Goal: Task Accomplishment & Management: Complete application form

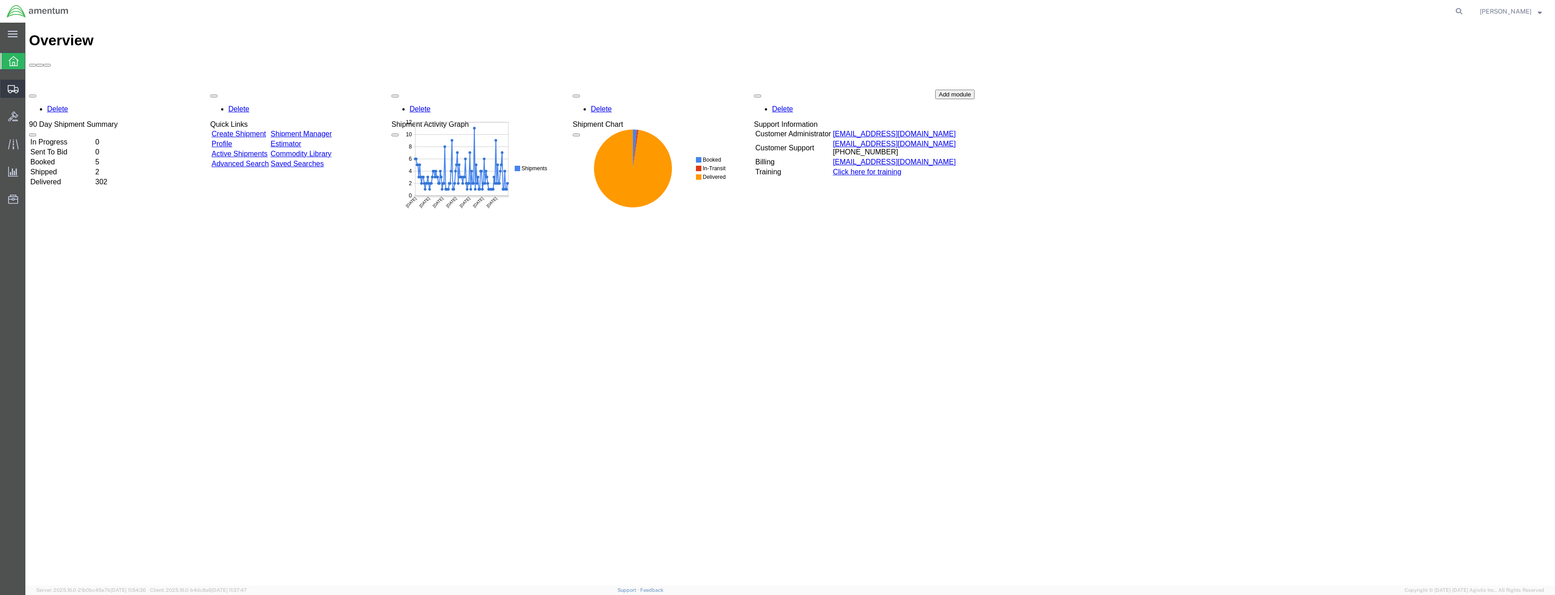
click at [13, 91] on icon at bounding box center [13, 89] width 11 height 8
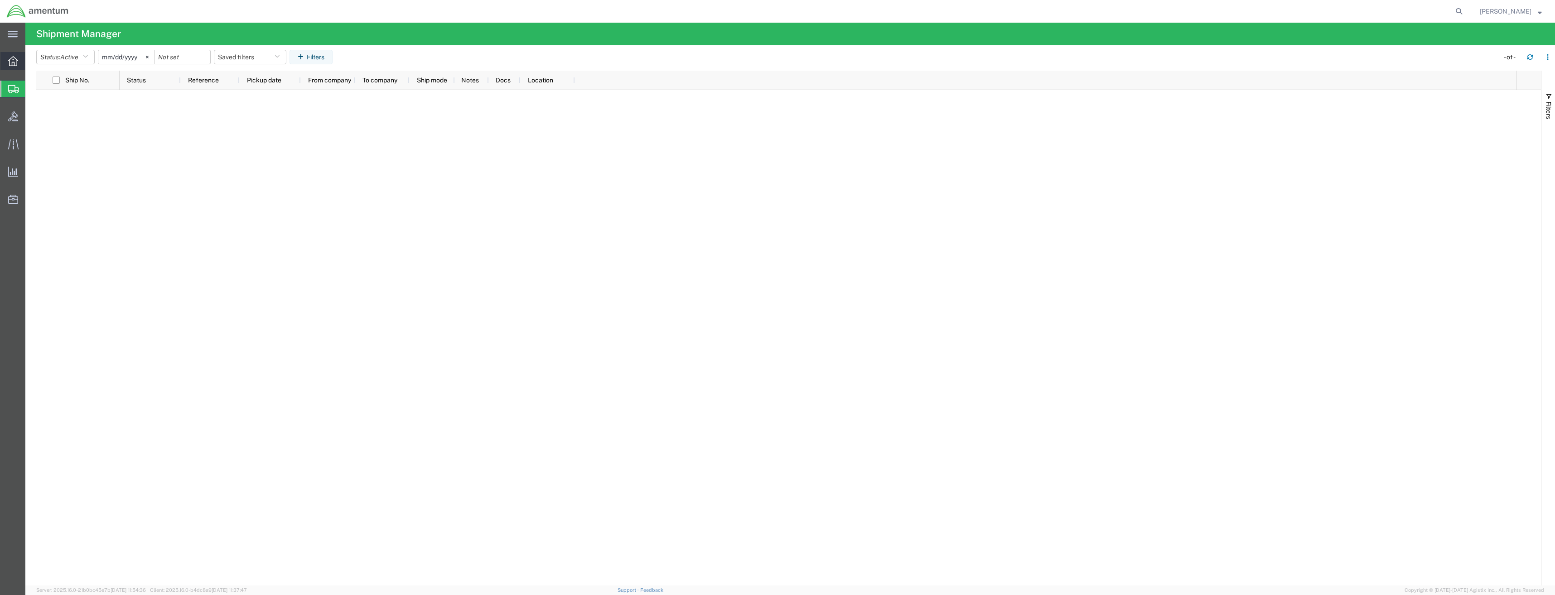
click at [12, 59] on icon at bounding box center [13, 61] width 10 height 10
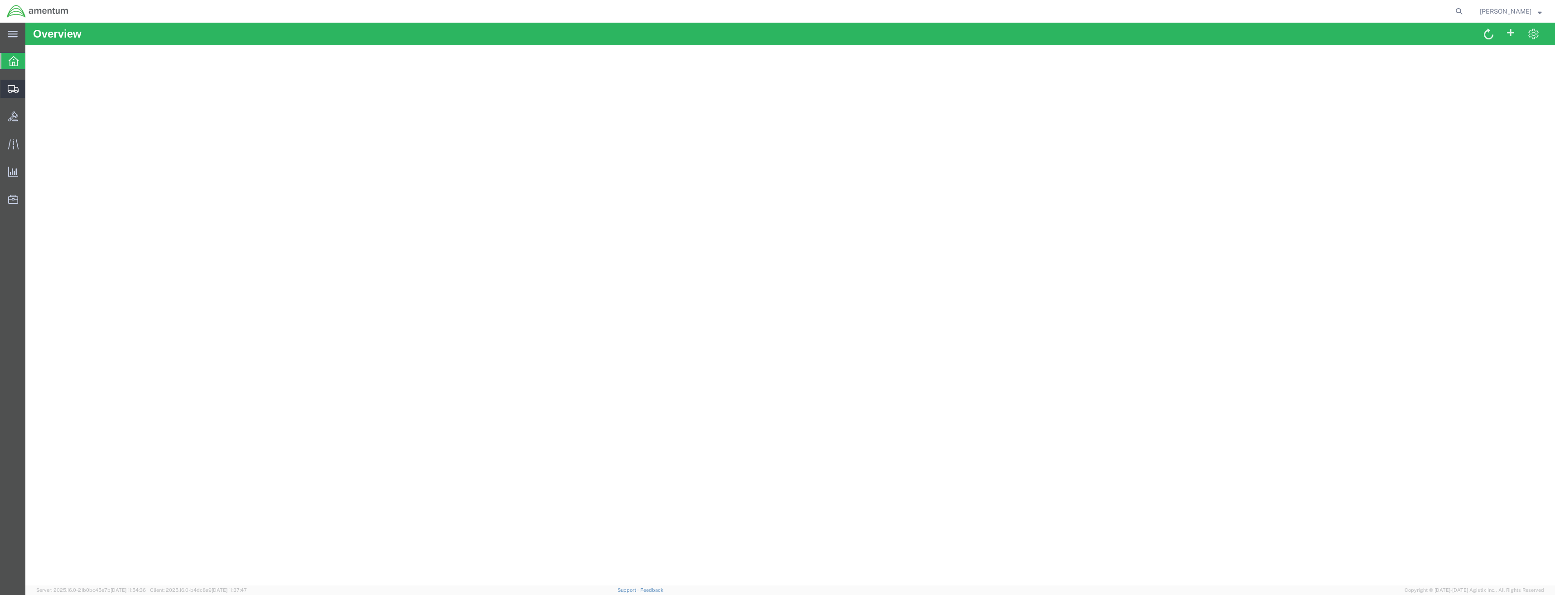
drag, startPoint x: 12, startPoint y: 95, endPoint x: 97, endPoint y: 124, distance: 89.8
click at [12, 95] on div at bounding box center [12, 89] width 25 height 18
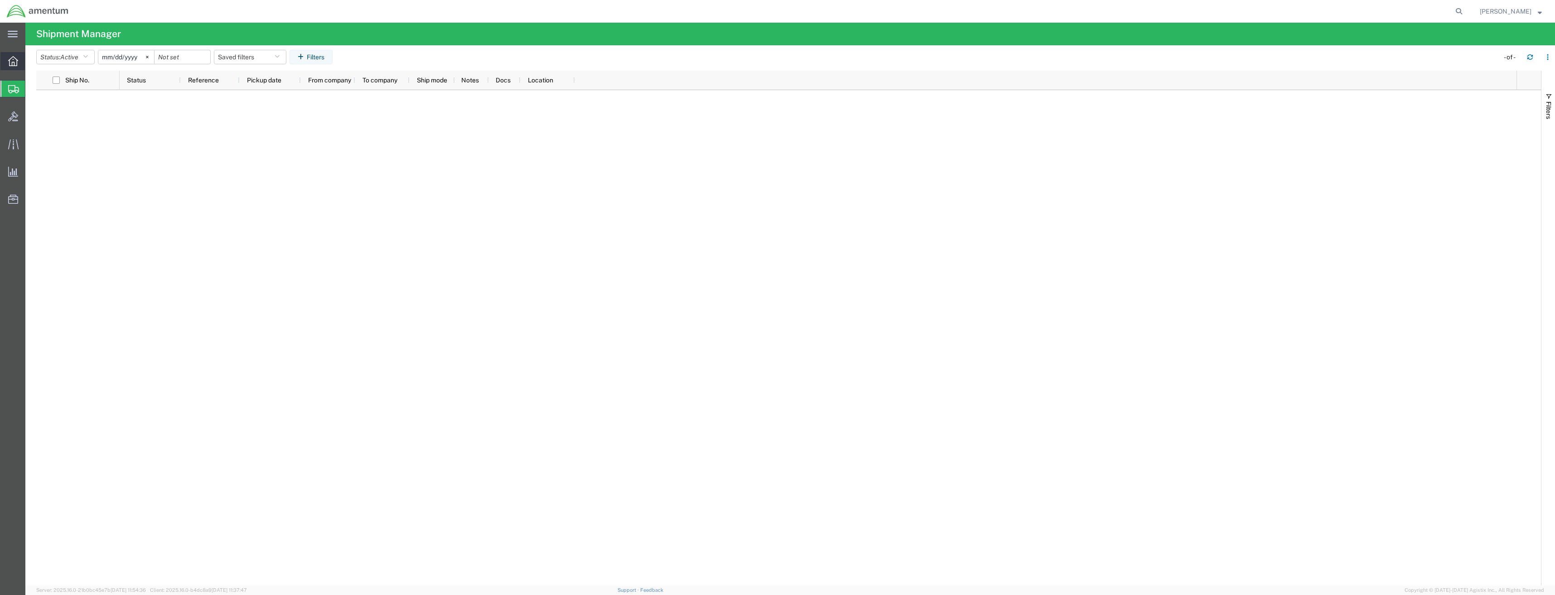
click at [11, 63] on icon at bounding box center [13, 61] width 10 height 10
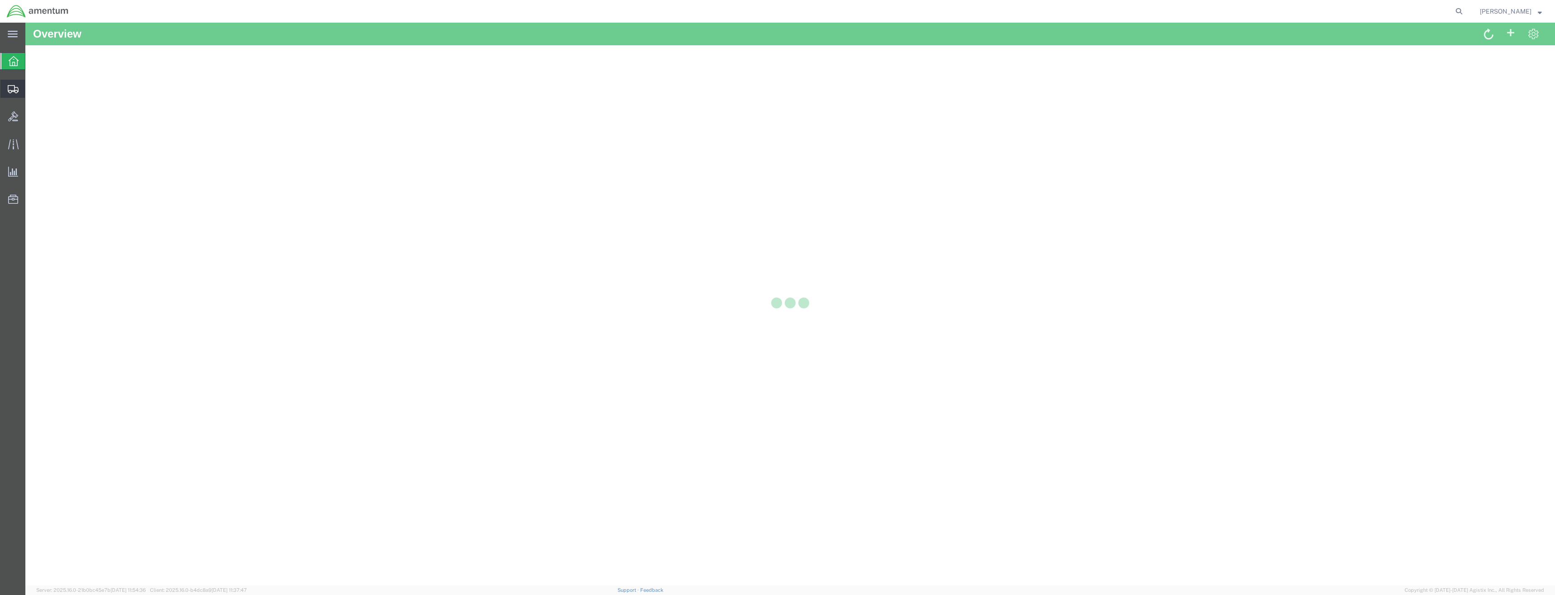
click at [12, 97] on div at bounding box center [12, 89] width 25 height 18
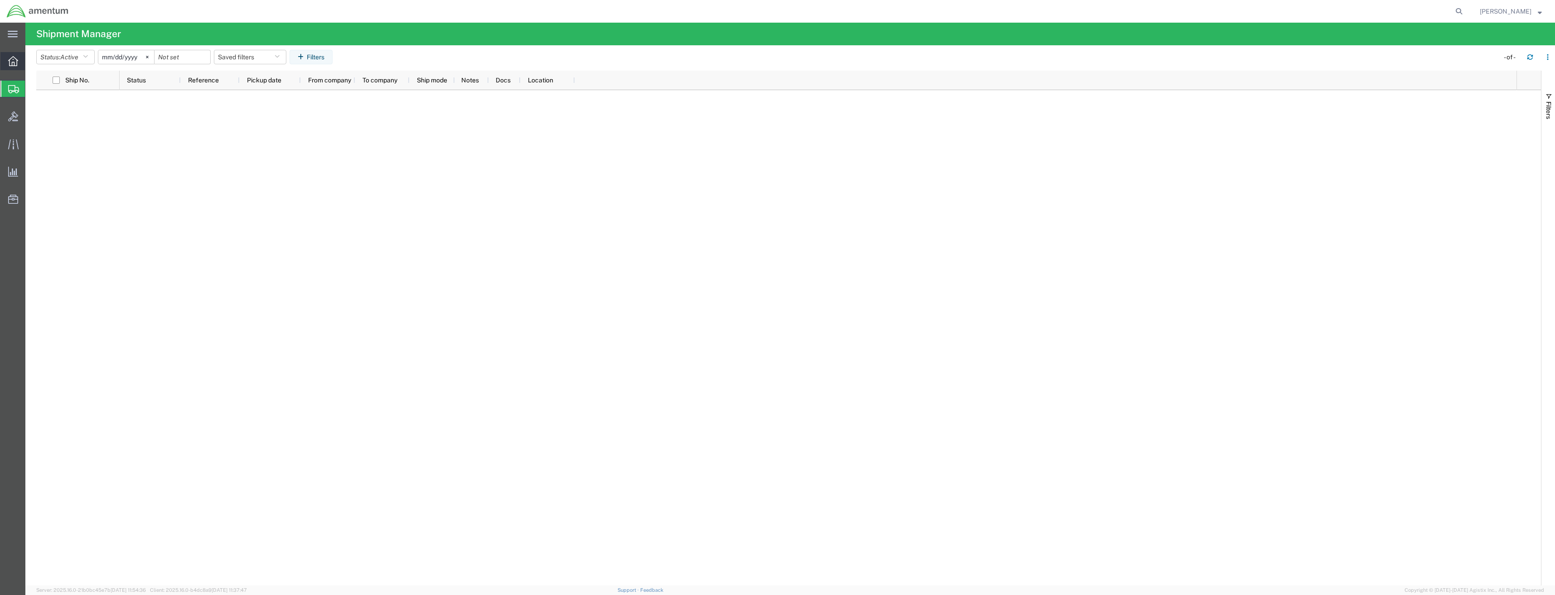
click at [11, 63] on icon at bounding box center [13, 61] width 10 height 10
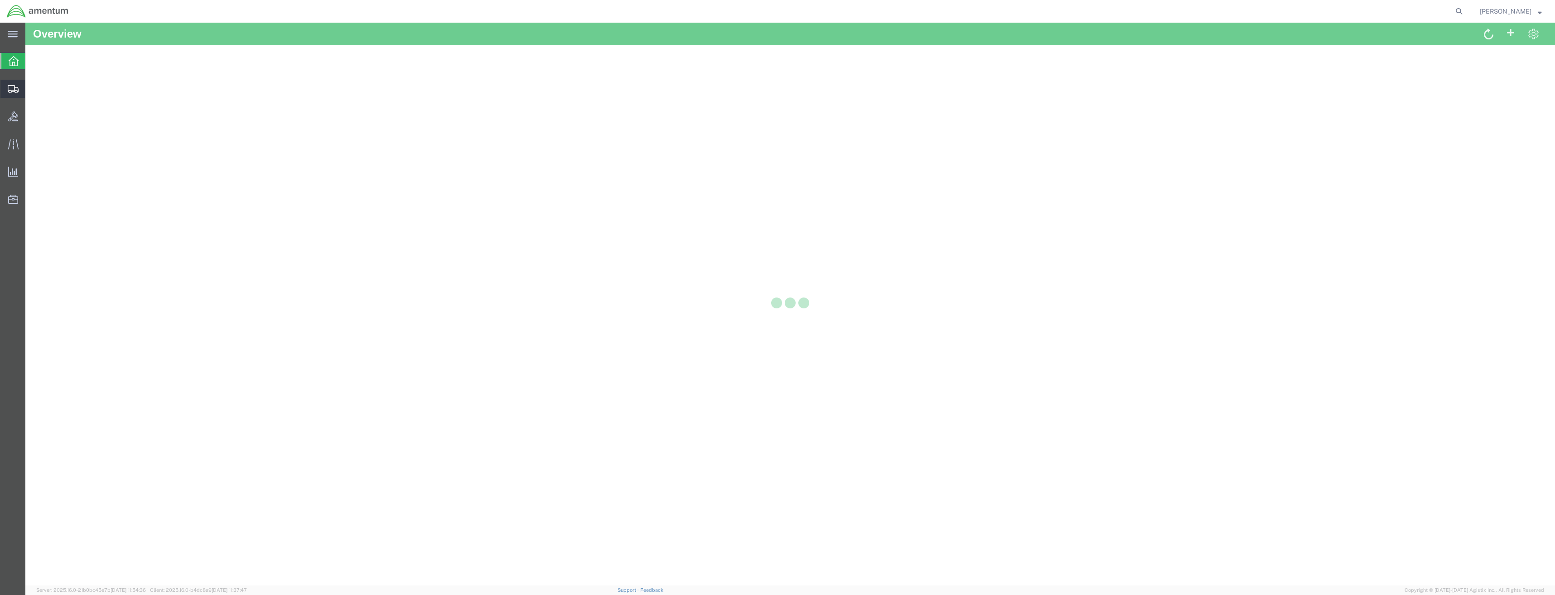
click at [12, 87] on icon at bounding box center [13, 89] width 11 height 8
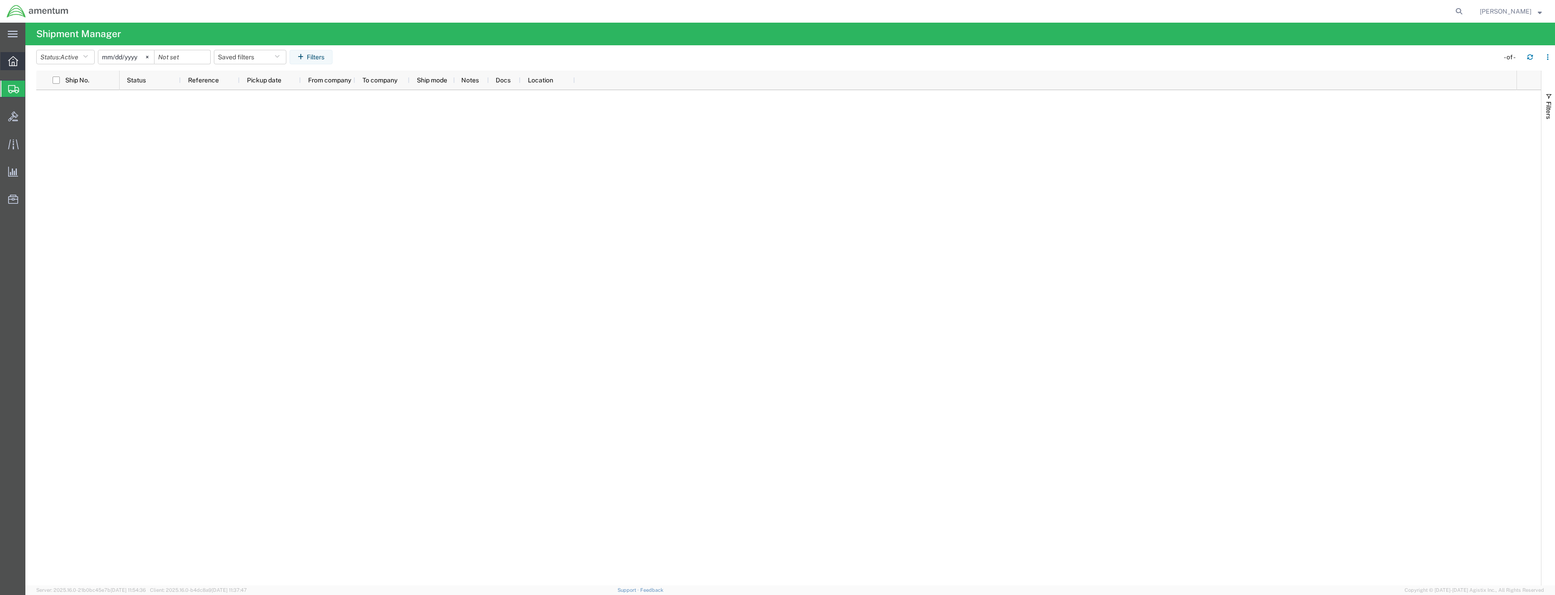
click at [10, 53] on div at bounding box center [12, 61] width 25 height 18
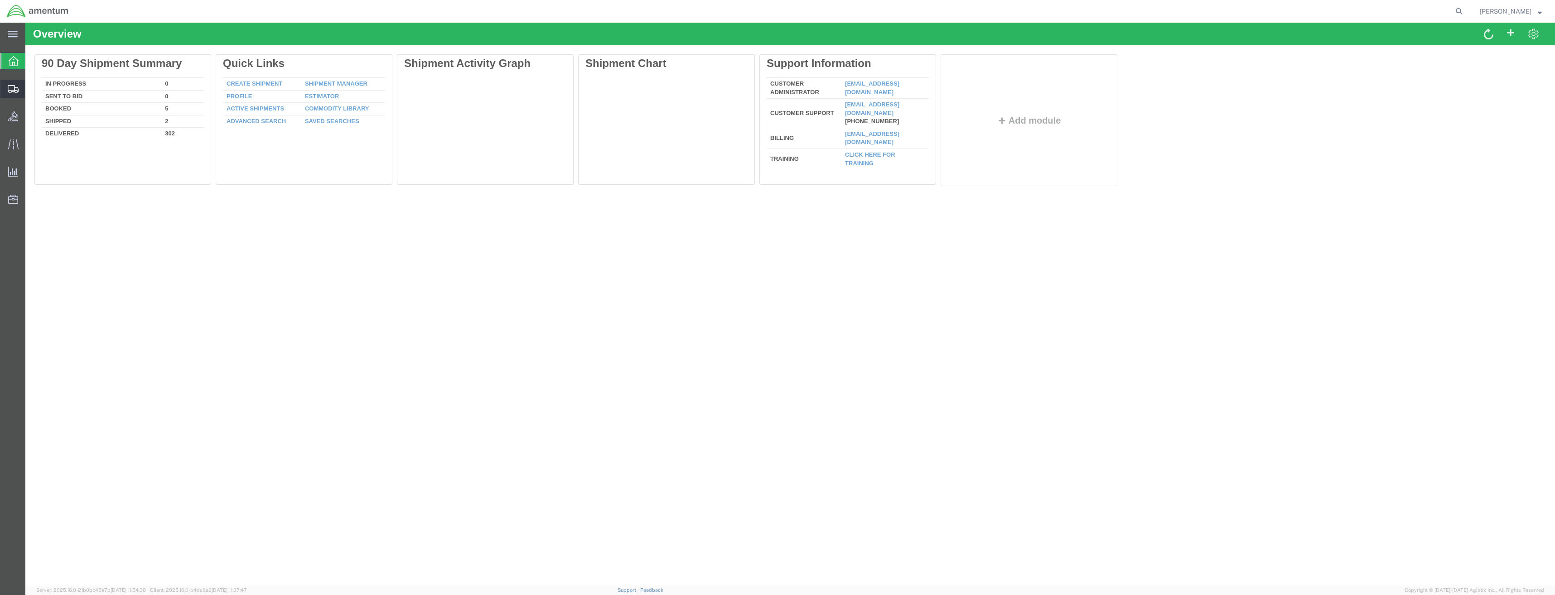
click at [11, 87] on icon at bounding box center [13, 89] width 11 height 8
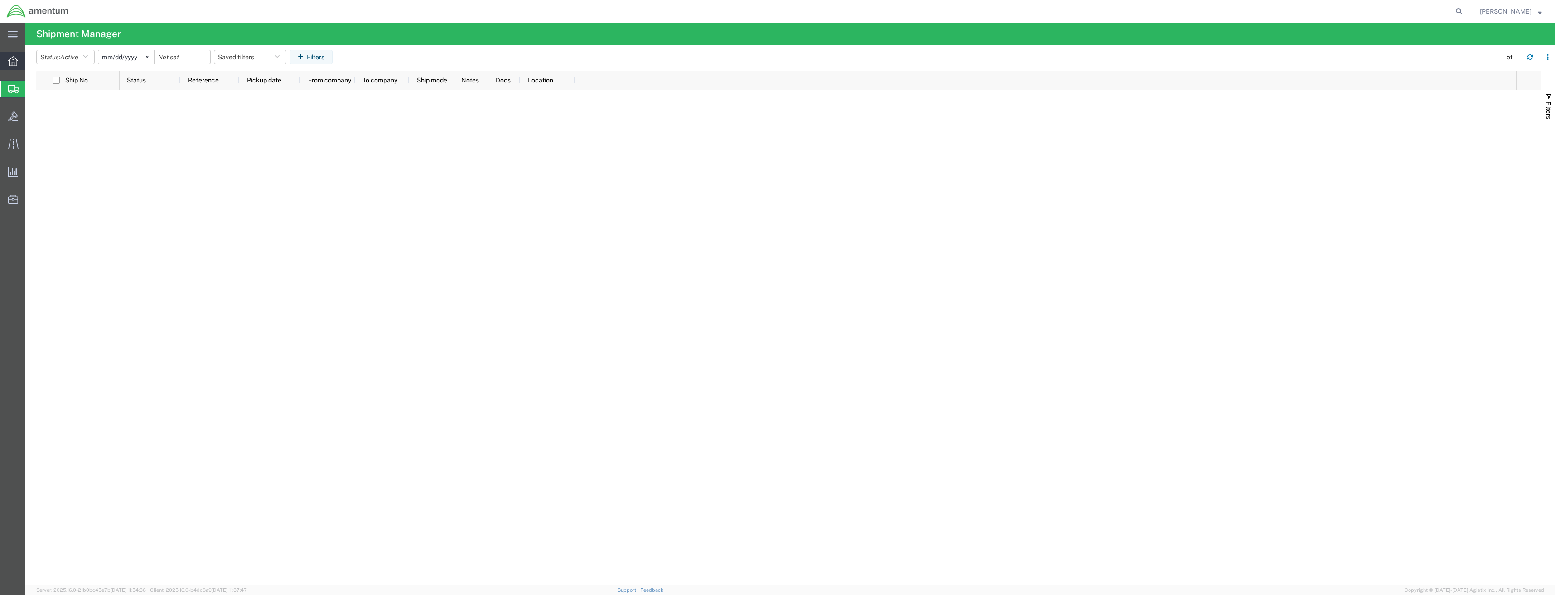
drag, startPoint x: 15, startPoint y: 62, endPoint x: 14, endPoint y: 66, distance: 4.6
click at [15, 62] on icon at bounding box center [13, 61] width 10 height 10
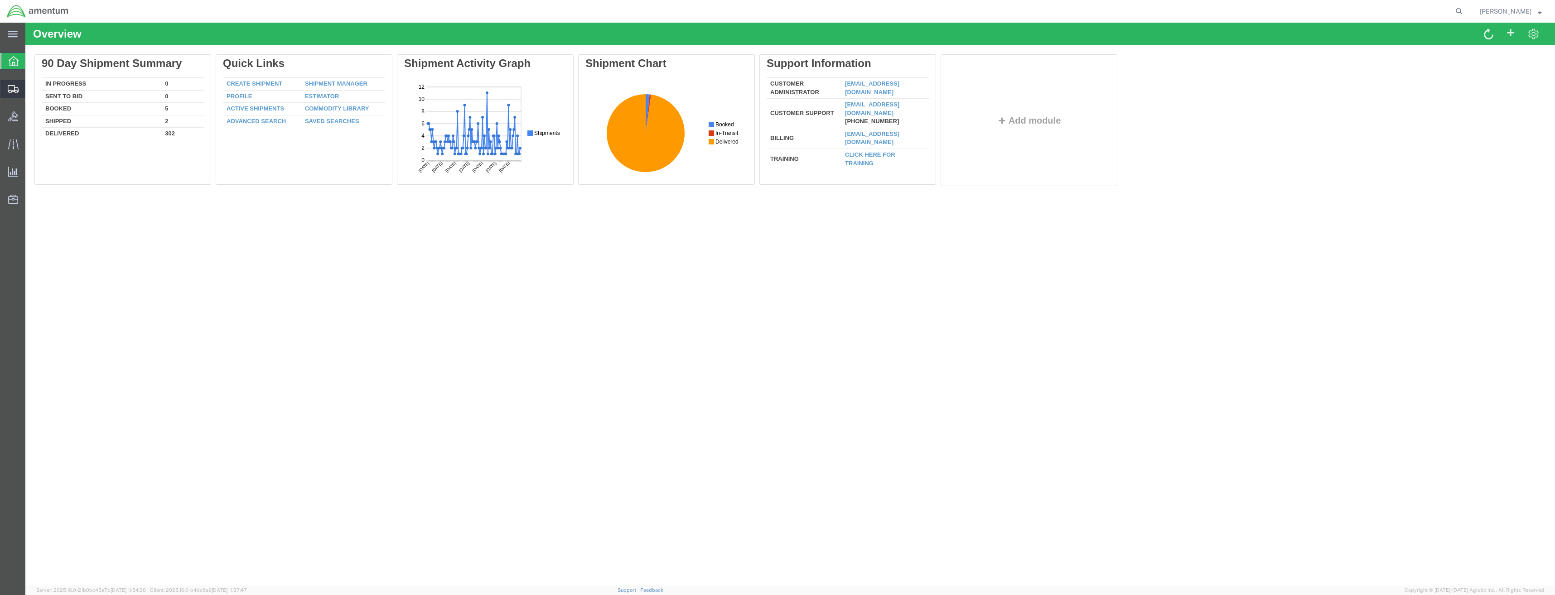
click at [12, 84] on div at bounding box center [12, 89] width 25 height 18
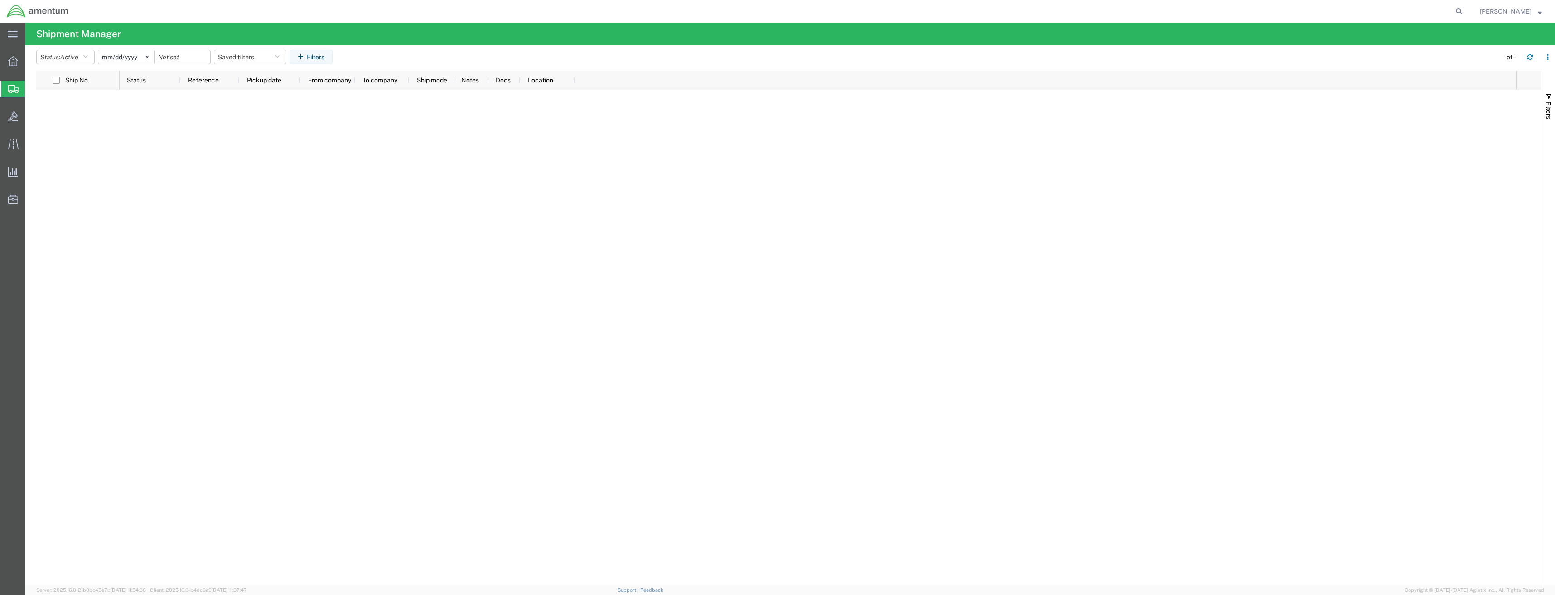
click at [11, 89] on icon at bounding box center [13, 89] width 11 height 8
click at [185, 195] on div at bounding box center [818, 338] width 1397 height 496
click at [14, 61] on icon at bounding box center [13, 61] width 10 height 10
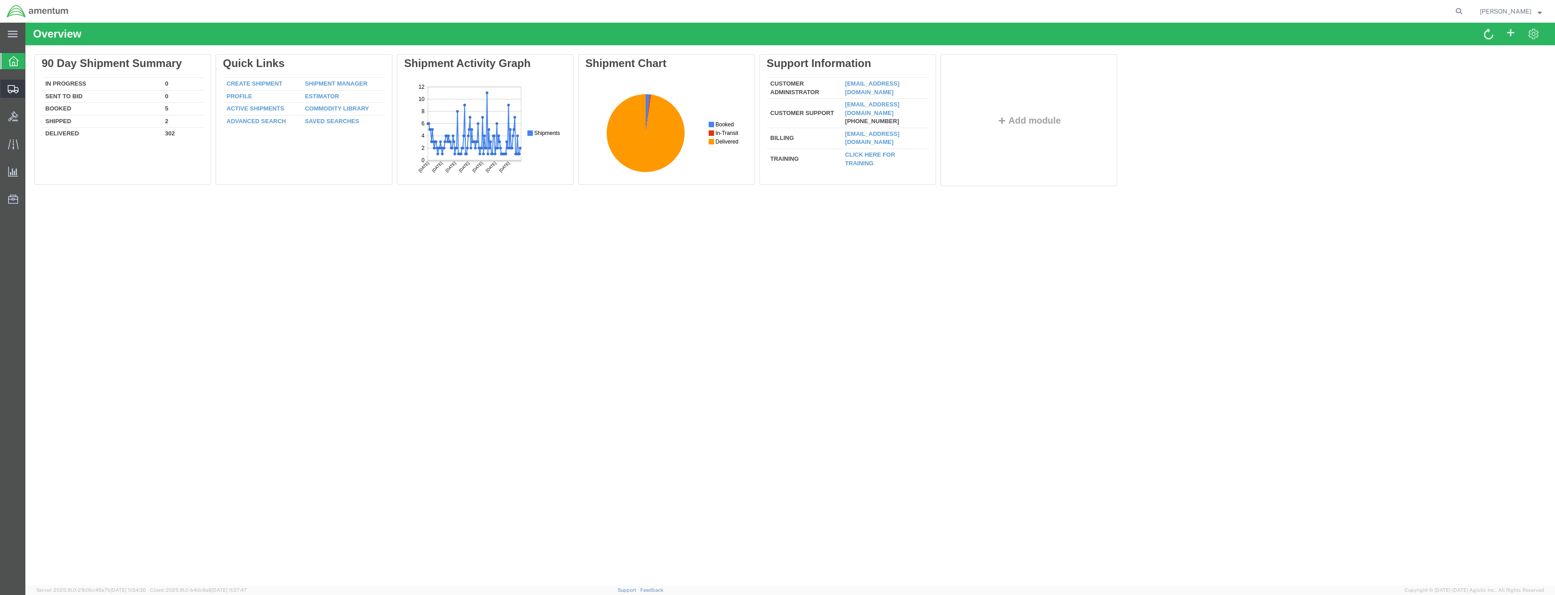
click at [18, 90] on icon at bounding box center [13, 89] width 11 height 8
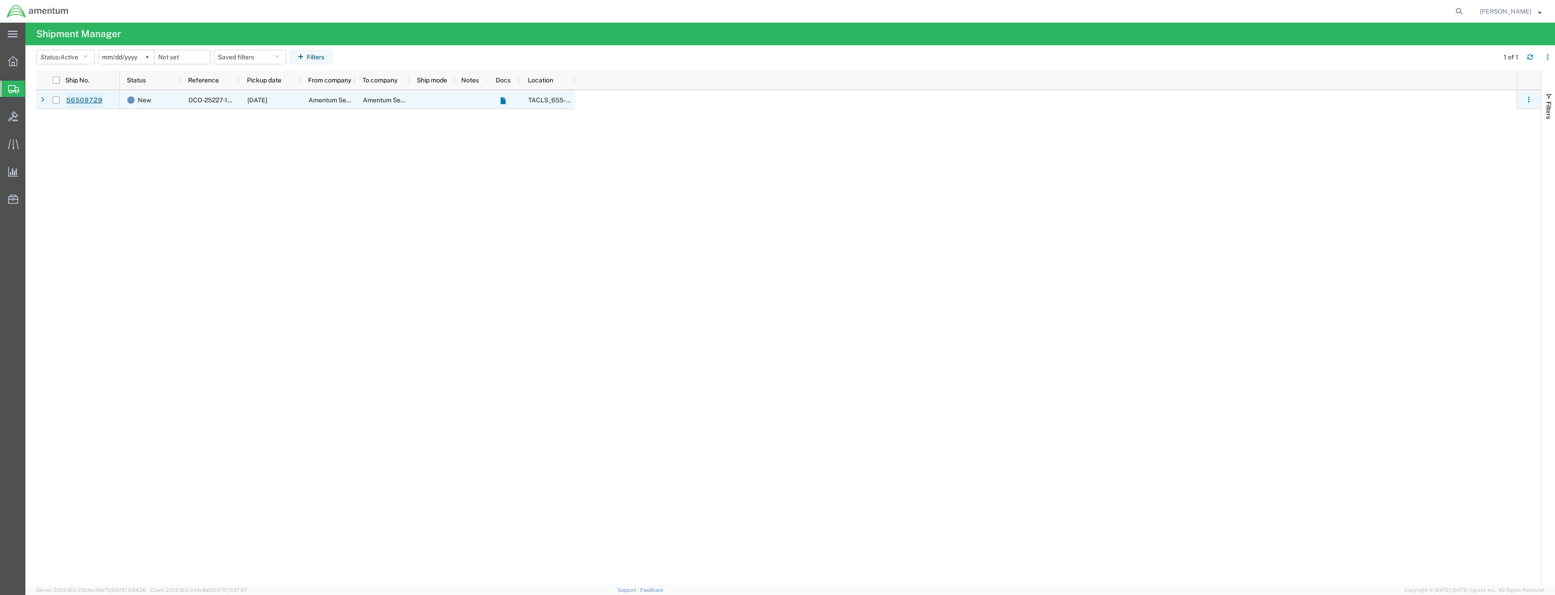
click at [96, 101] on link "56509729" at bounding box center [84, 100] width 37 height 14
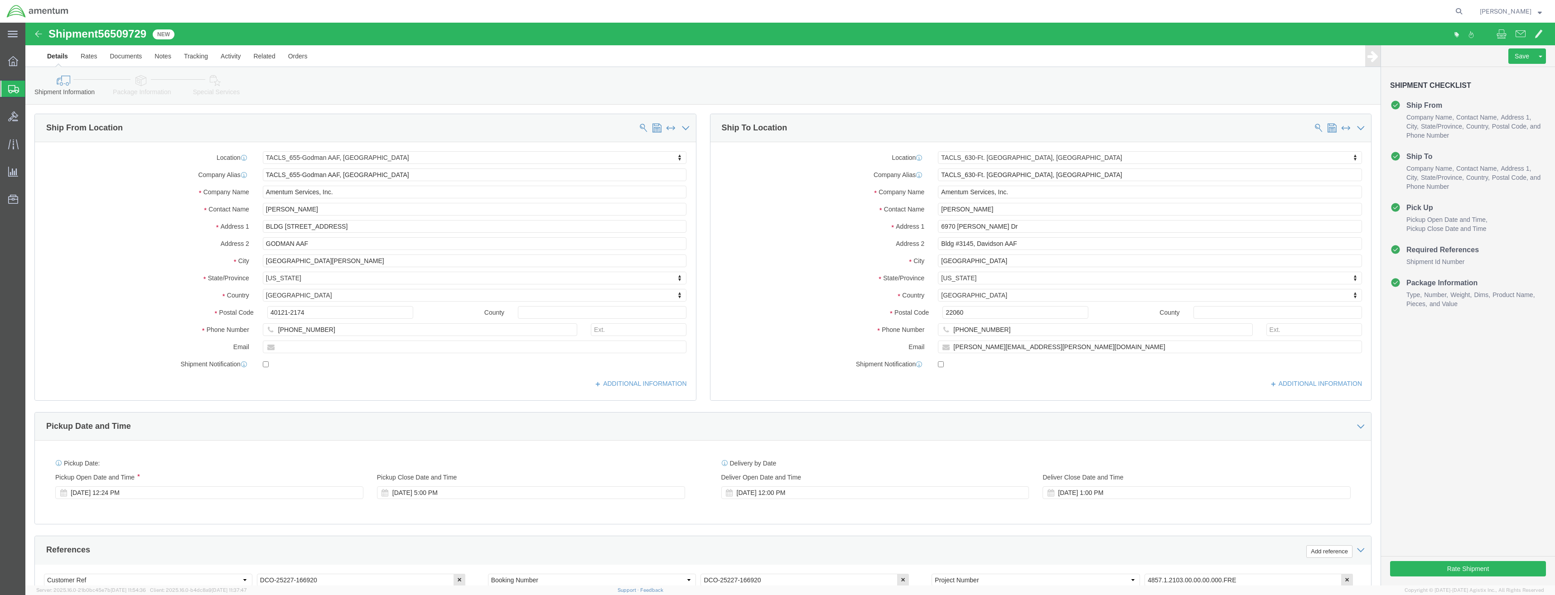
select select "42727"
select select "42715"
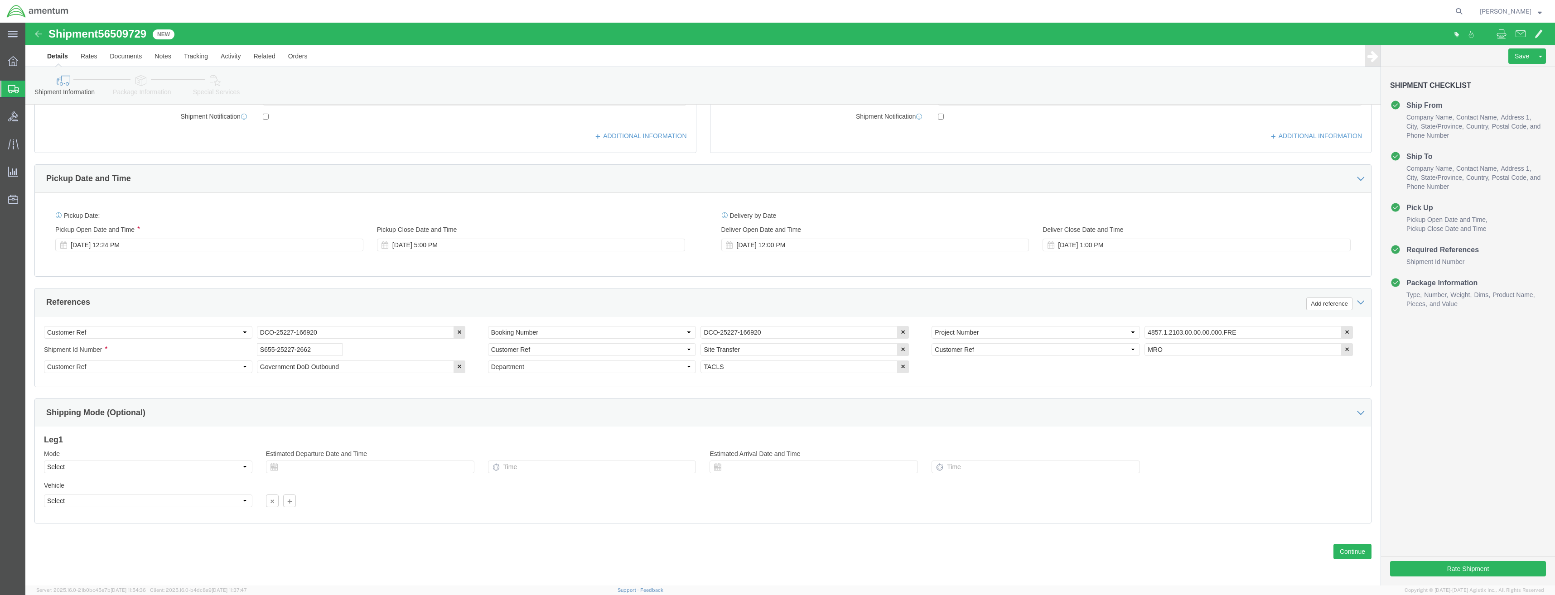
scroll to position [249, 0]
click button "Continue"
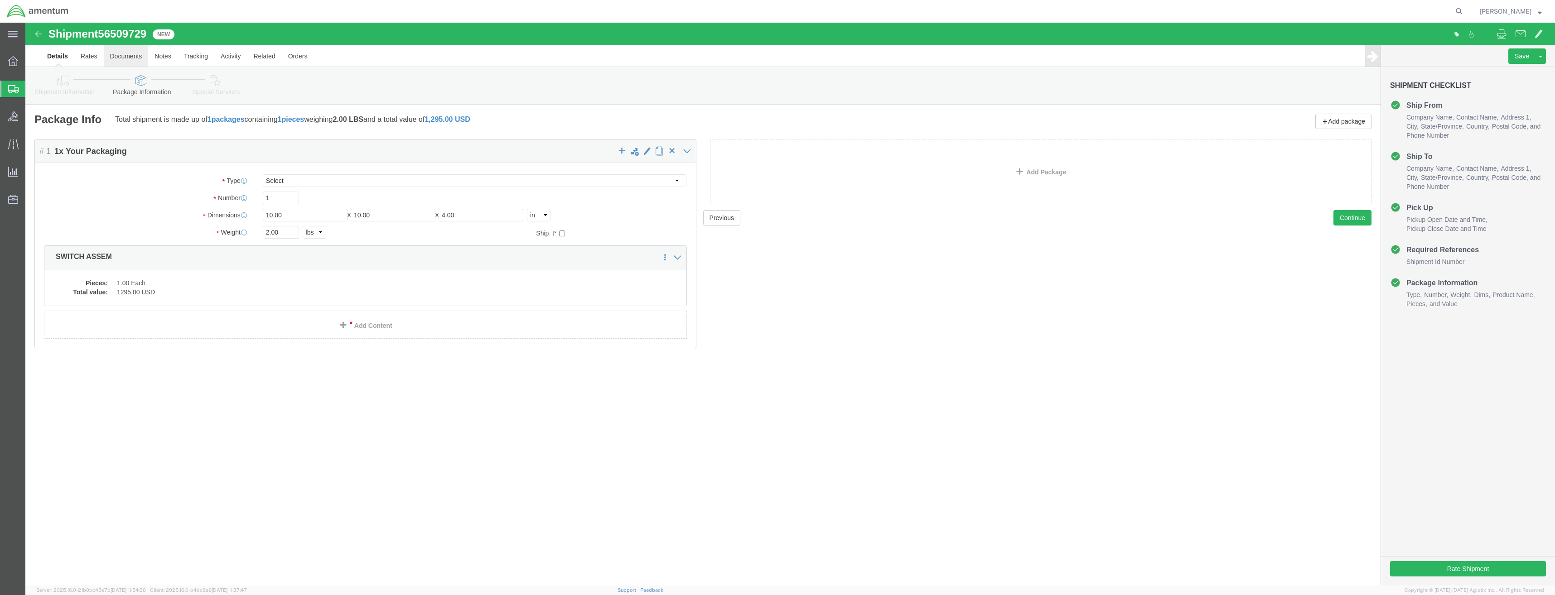
click link "Documents"
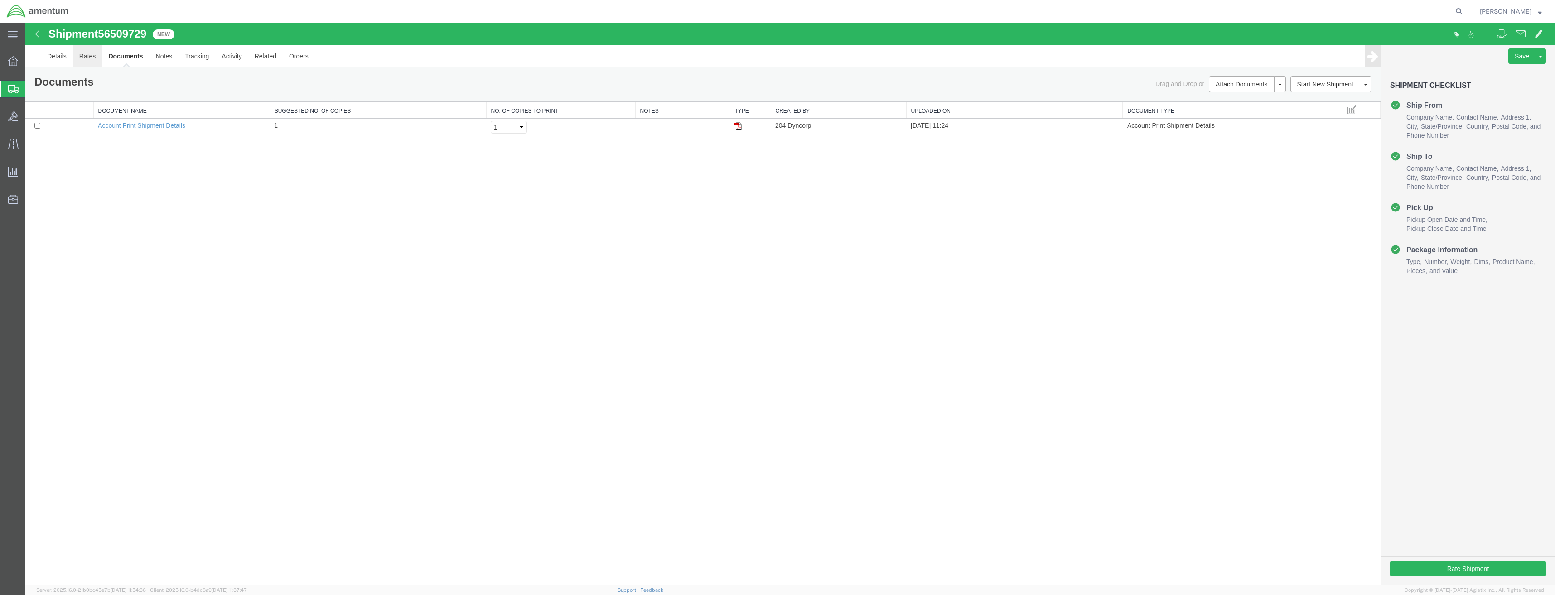
click at [94, 59] on link "Rates" at bounding box center [87, 56] width 29 height 22
click at [49, 61] on link "Details" at bounding box center [57, 56] width 32 height 22
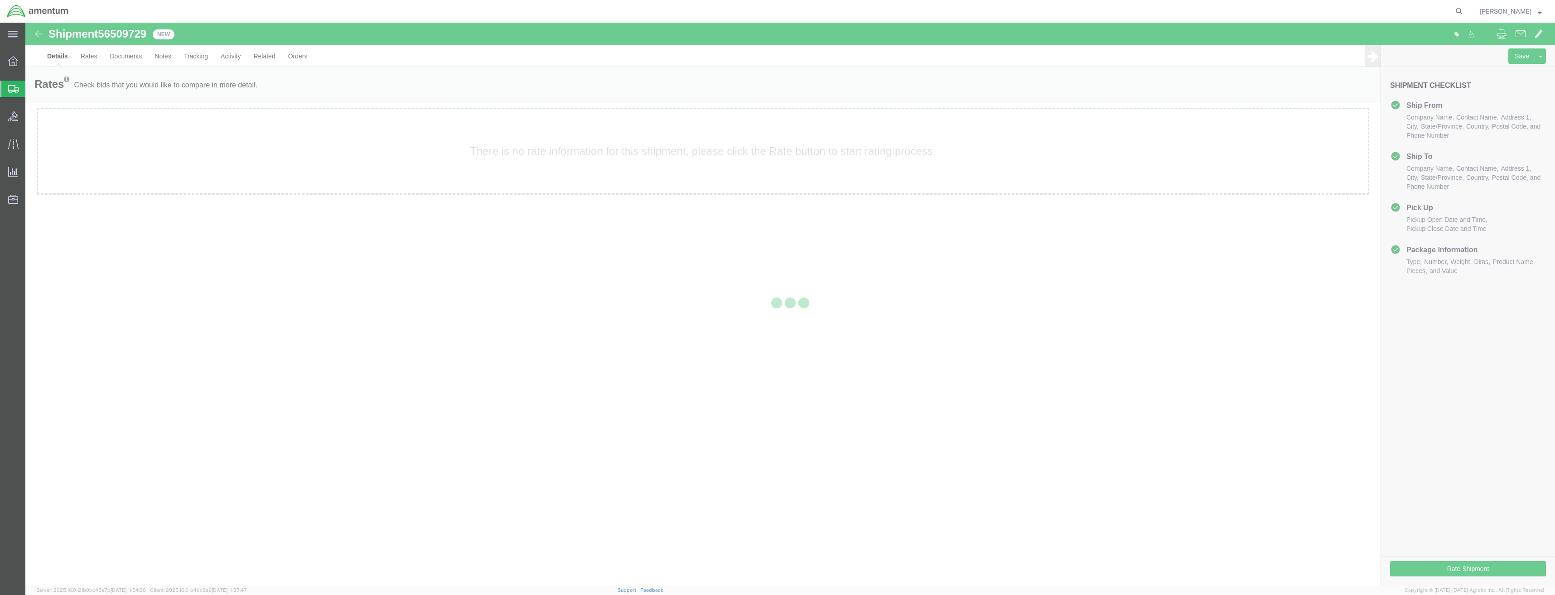
select select "42727"
select select "42715"
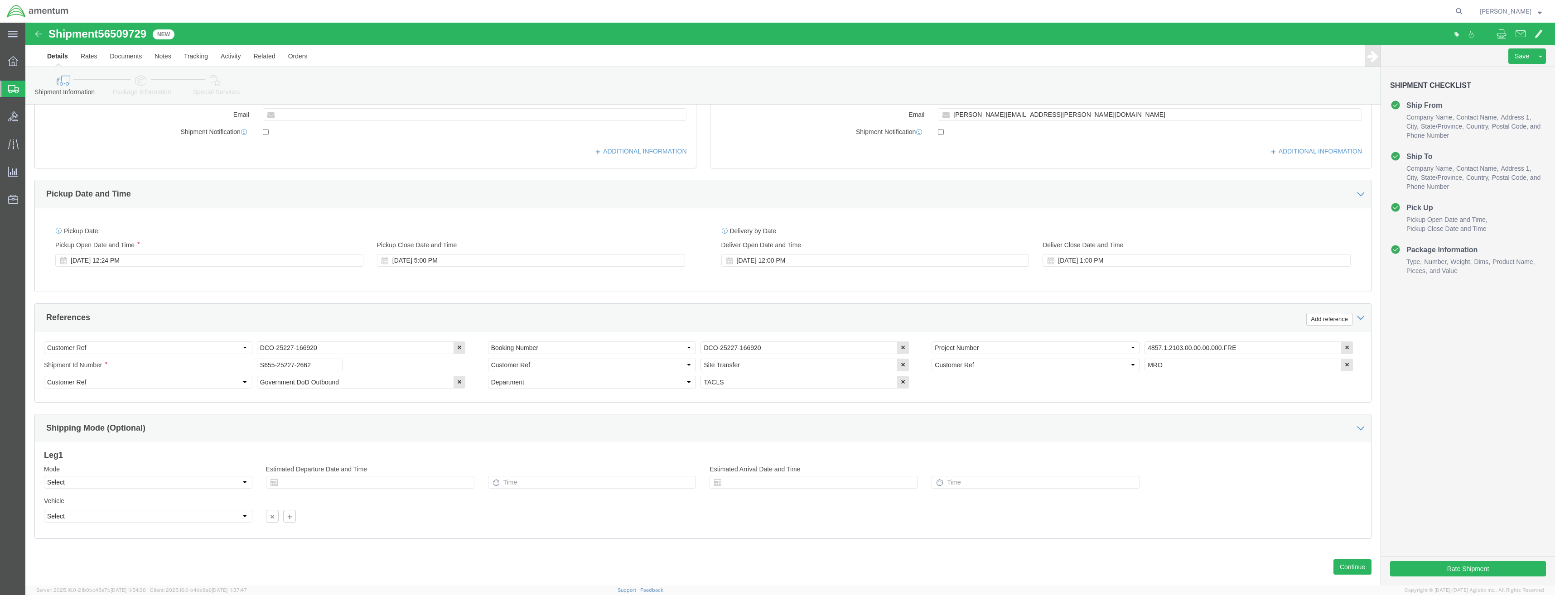
scroll to position [249, 0]
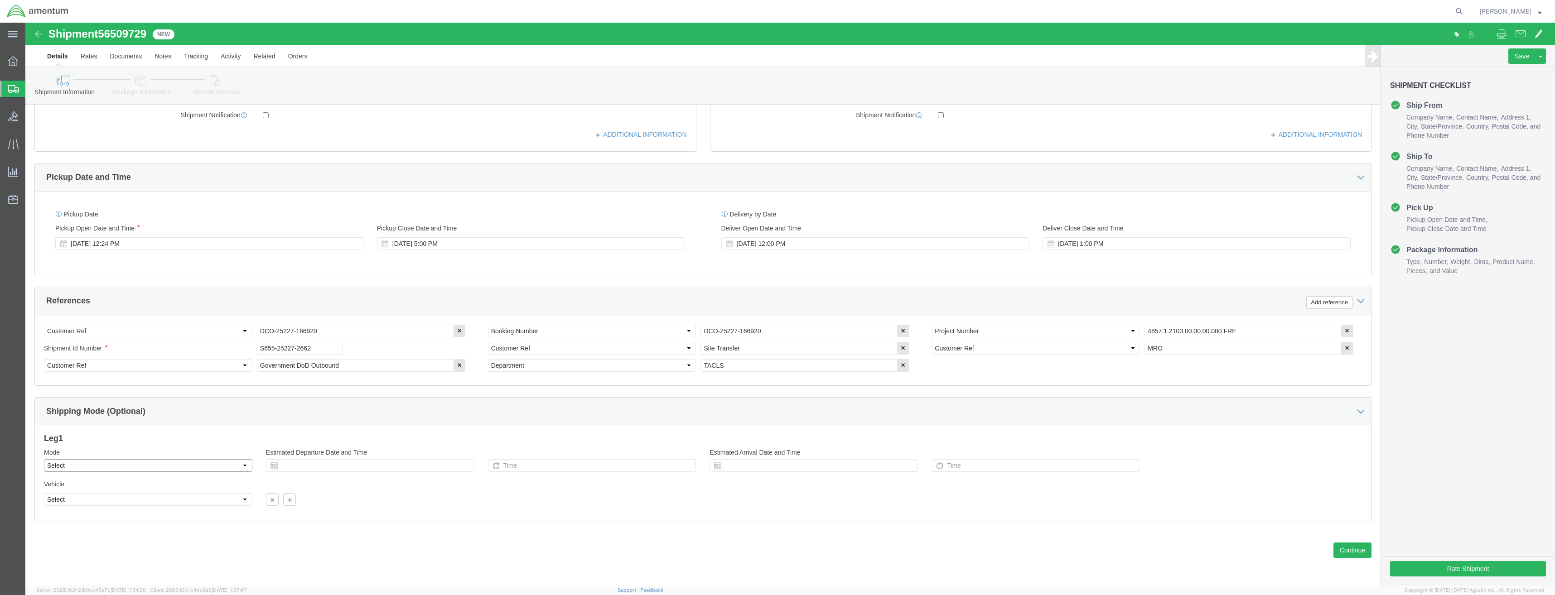
click select "Select Air Less than Truckload Multi-Leg Ocean Freight Rail Small Parcel Truckl…"
click button "Continue"
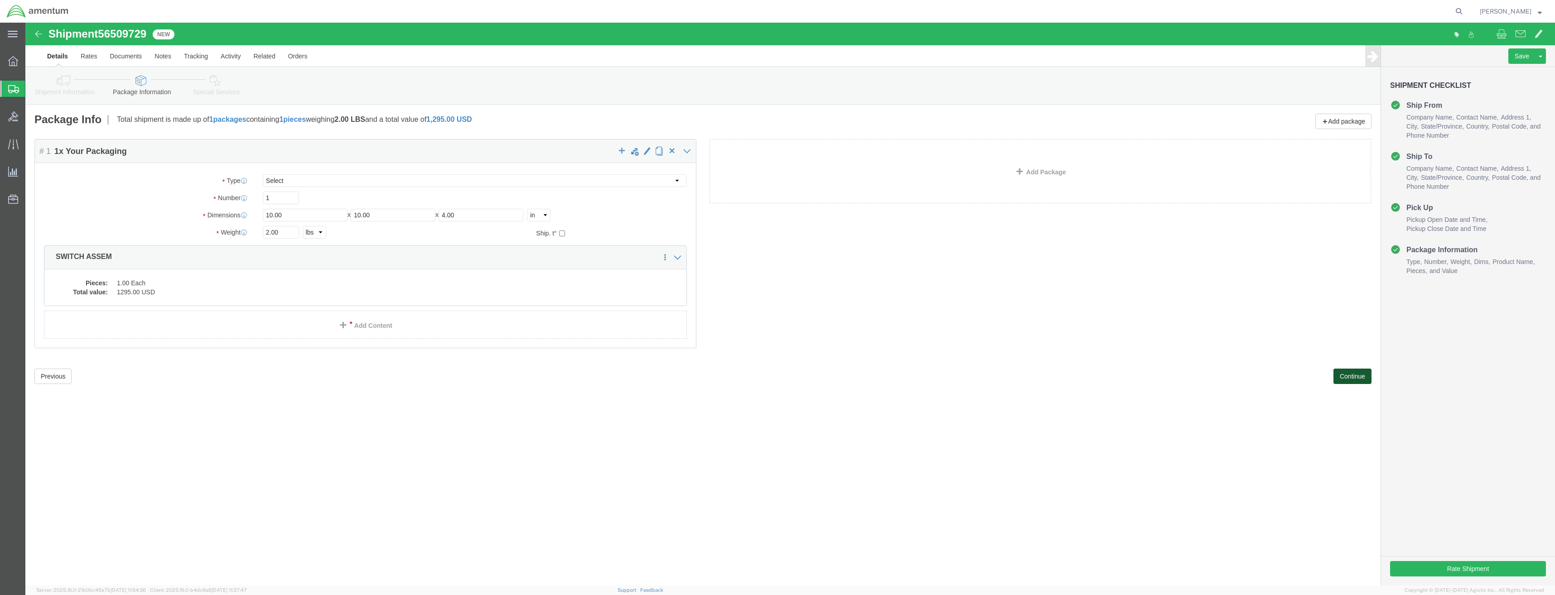
scroll to position [0, 0]
click button "Continue"
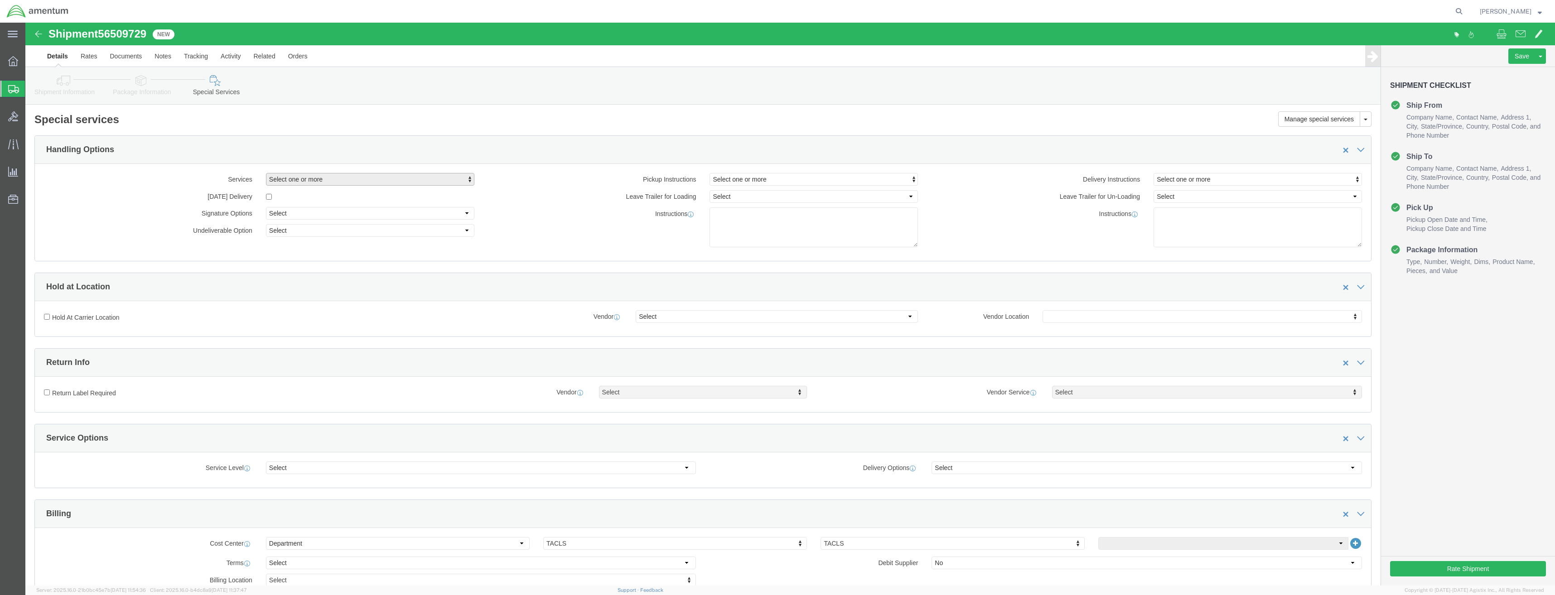
click span "Select one or more"
click input "text"
click span "Select one or more"
click select "Select Adult Signature Required Direct Signature Required No Signature Required…"
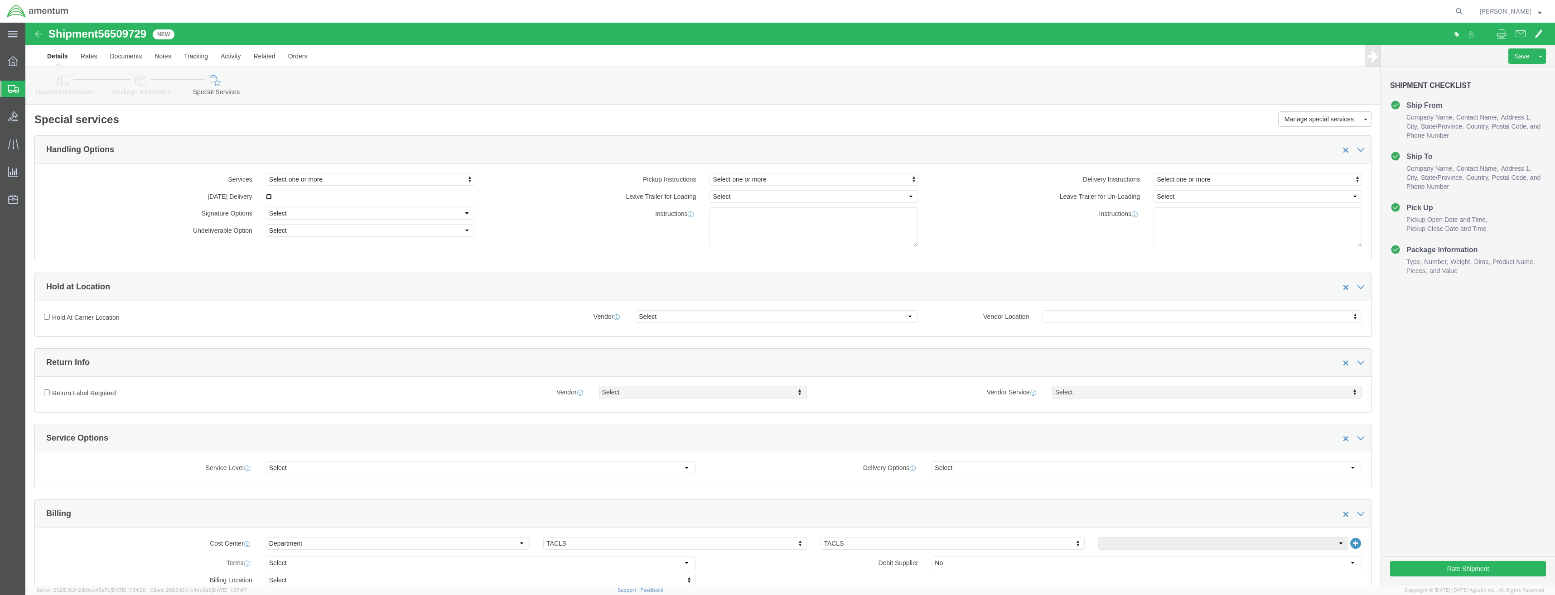
click input "checkbox"
checkbox input "true"
click button "Rate Shipment"
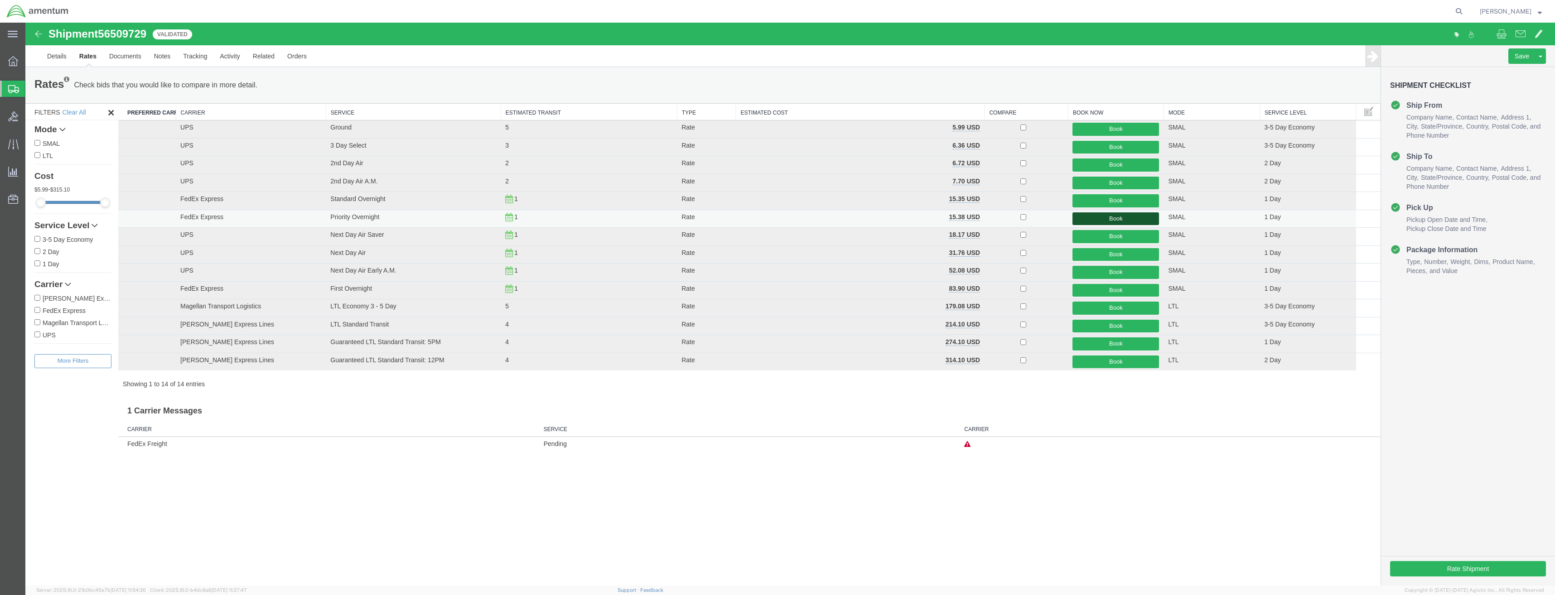
click at [1113, 220] on button "Book" at bounding box center [1115, 218] width 87 height 13
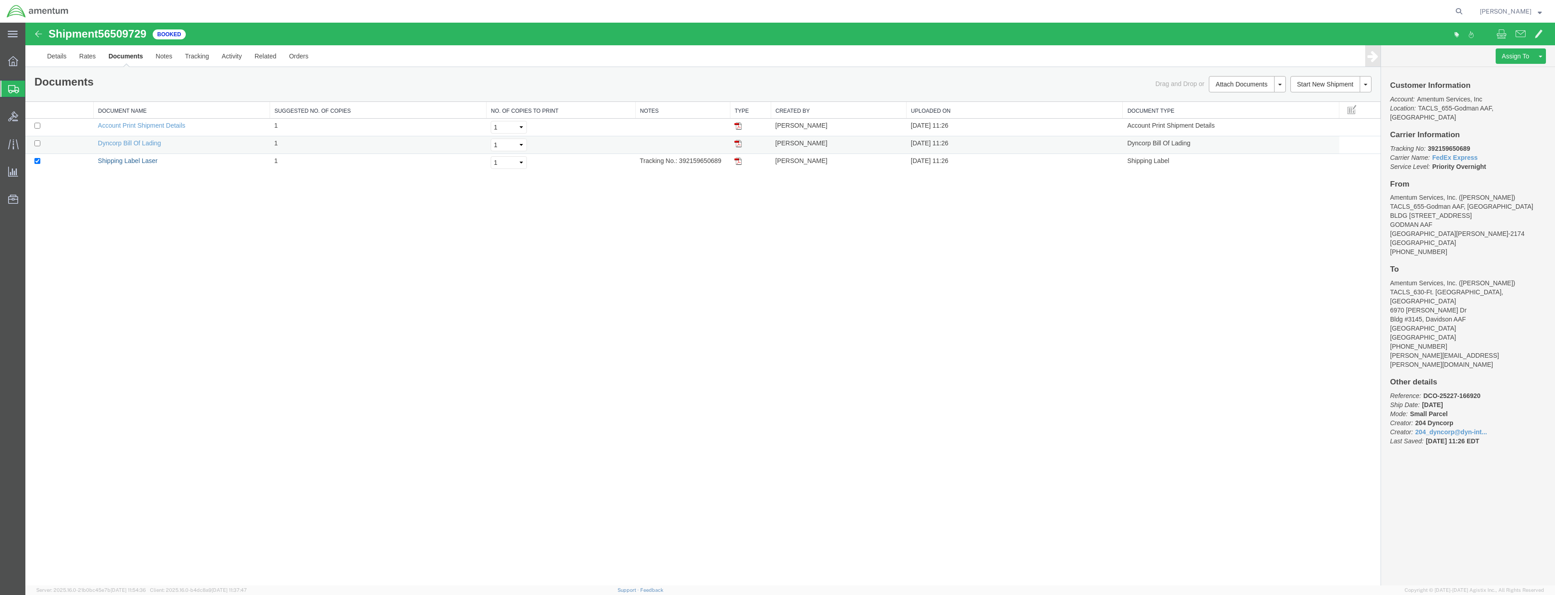
click at [120, 160] on link "Shipping Label Laser" at bounding box center [128, 160] width 60 height 7
drag, startPoint x: 679, startPoint y: 162, endPoint x: 723, endPoint y: 164, distance: 43.5
click at [723, 164] on td "Tracking No.: 392159650689" at bounding box center [682, 163] width 95 height 18
drag, startPoint x: 723, startPoint y: 164, endPoint x: 717, endPoint y: 162, distance: 5.6
copy td "392159650689"
